Goal: Find specific page/section: Find specific page/section

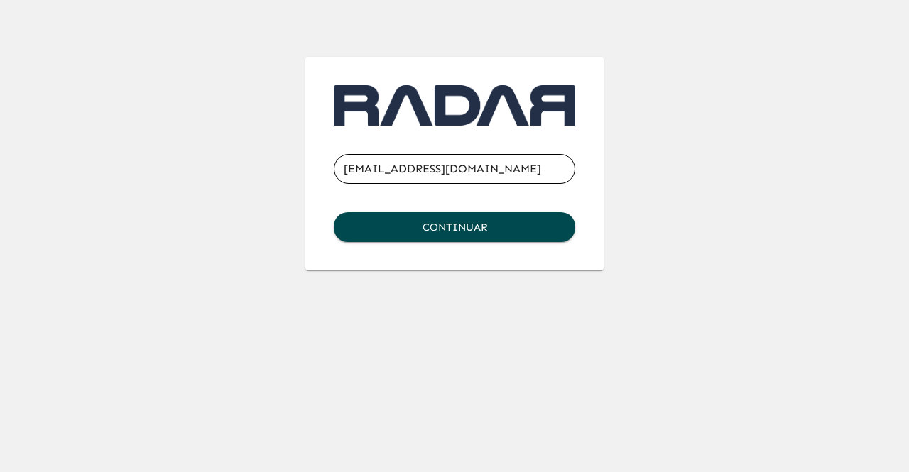
click at [575, 169] on div at bounding box center [575, 169] width 0 height 0
click at [472, 217] on button "Continuar" at bounding box center [454, 227] width 241 height 30
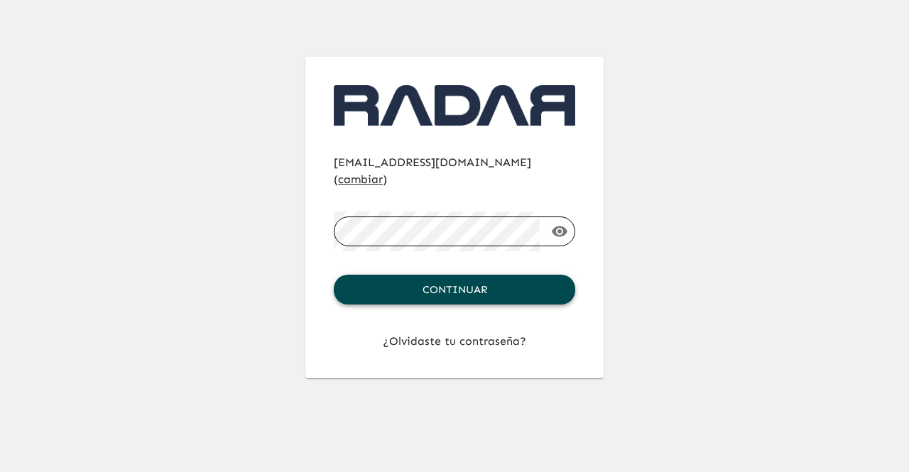
click at [483, 275] on button "Continuar" at bounding box center [454, 290] width 241 height 30
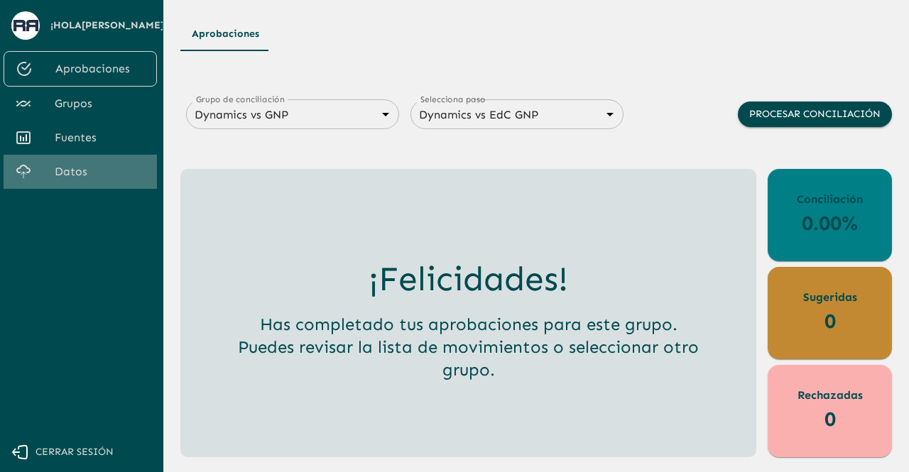
click at [67, 171] on span "Datos" at bounding box center [100, 171] width 91 height 17
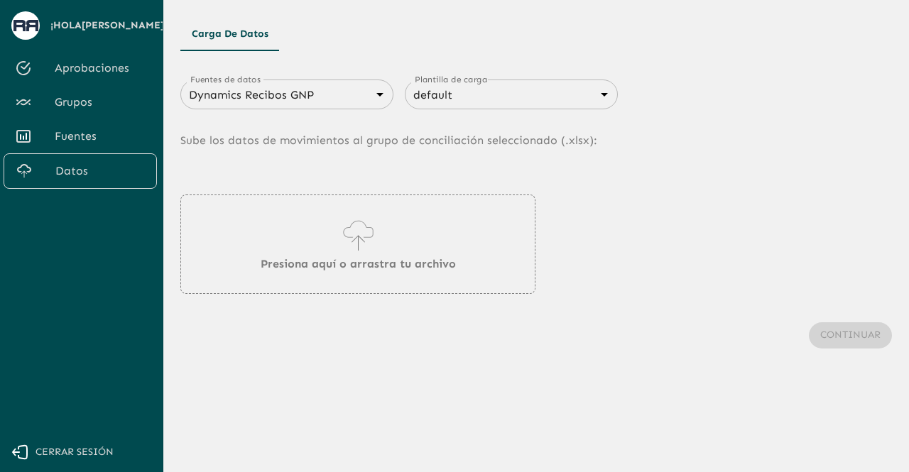
click at [95, 116] on link "Grupos" at bounding box center [80, 102] width 153 height 34
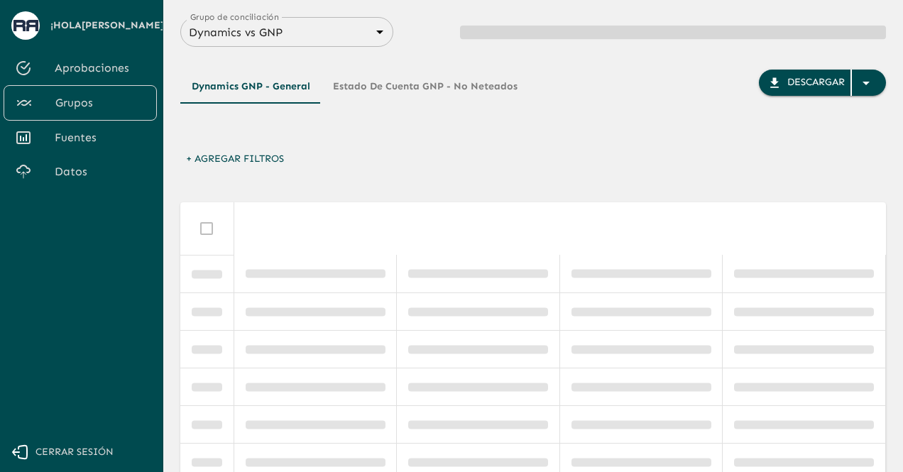
click at [376, 44] on div "Dynamics vs GNP 6848843415205559d9cb70b5 Grupo de conciliación" at bounding box center [286, 32] width 213 height 30
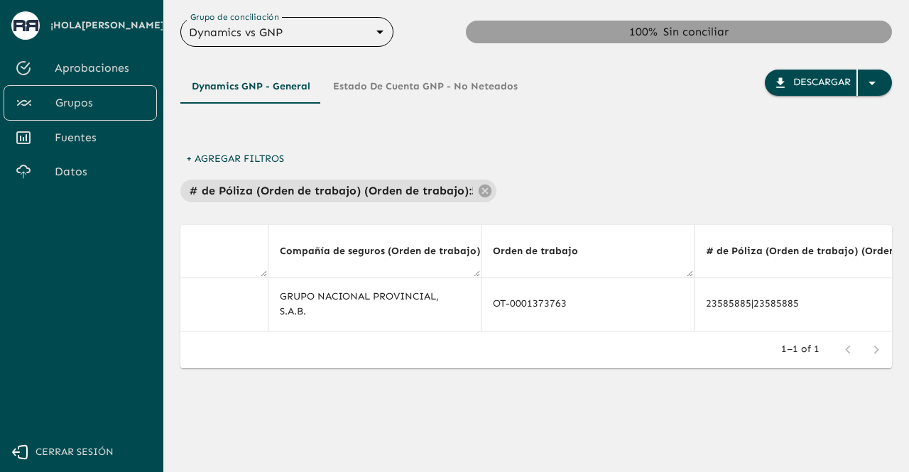
scroll to position [0, 58]
